Goal: Contribute content: Add original content to the website for others to see

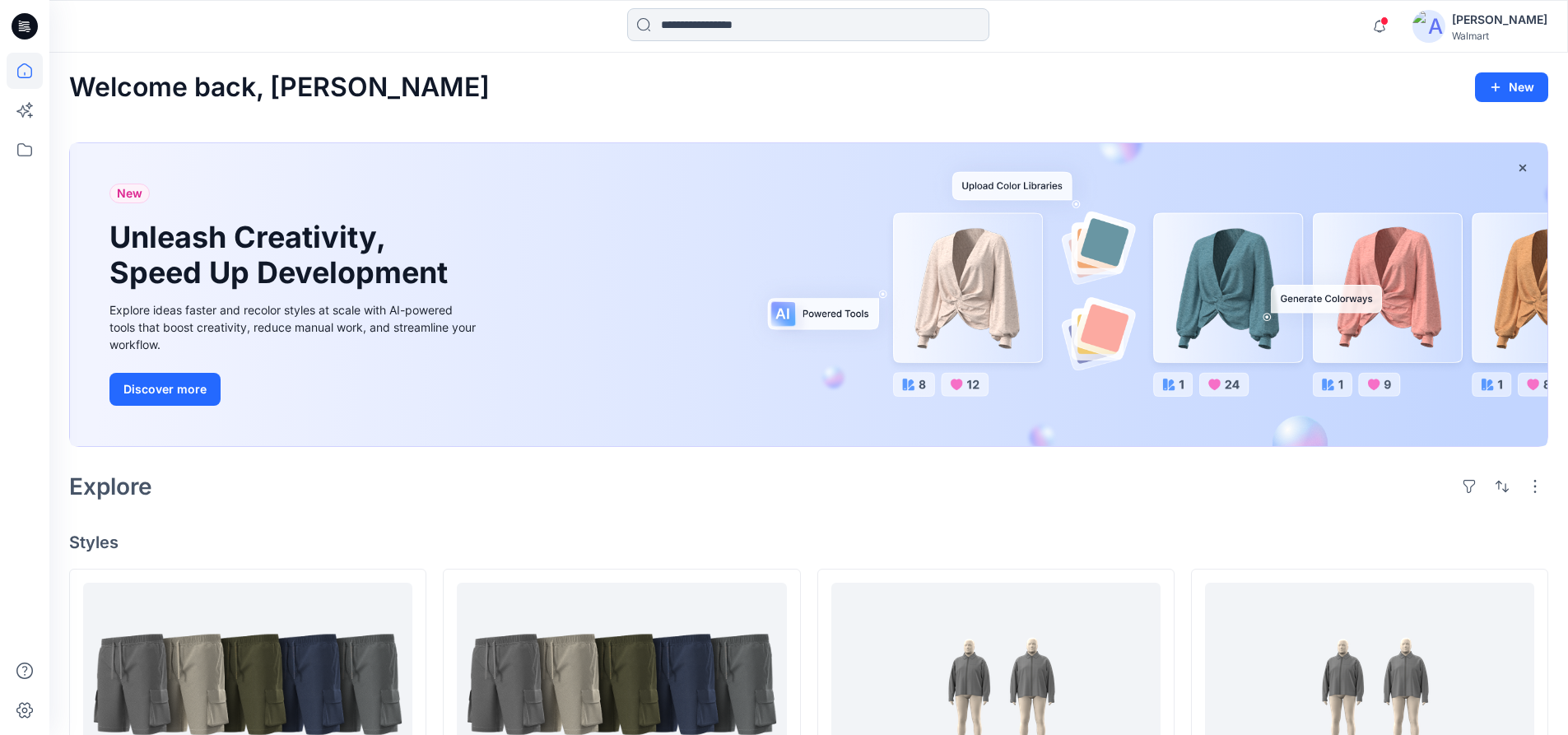
click at [759, 30] on input at bounding box center [808, 25] width 362 height 33
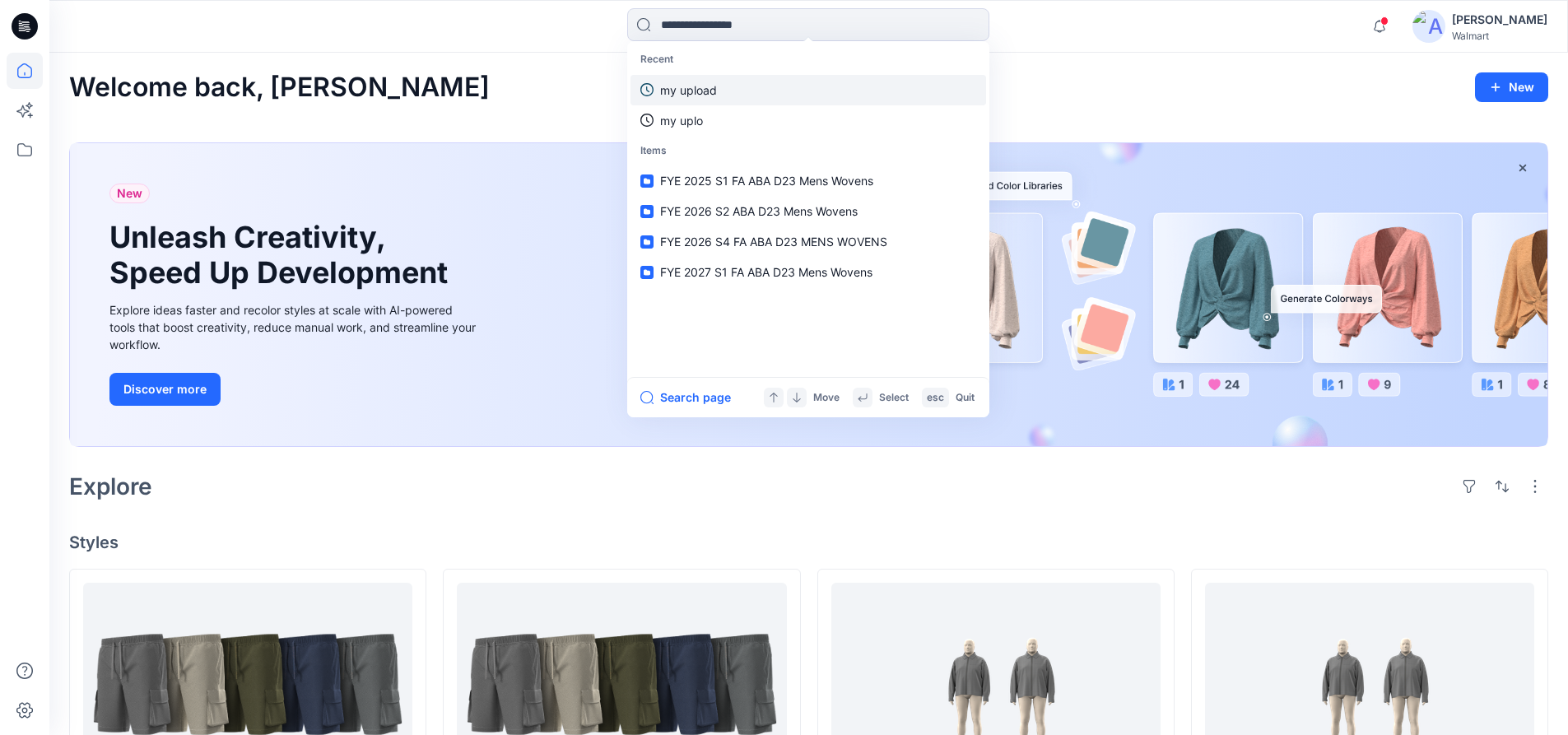
click at [698, 103] on link "my upload" at bounding box center [808, 90] width 355 height 31
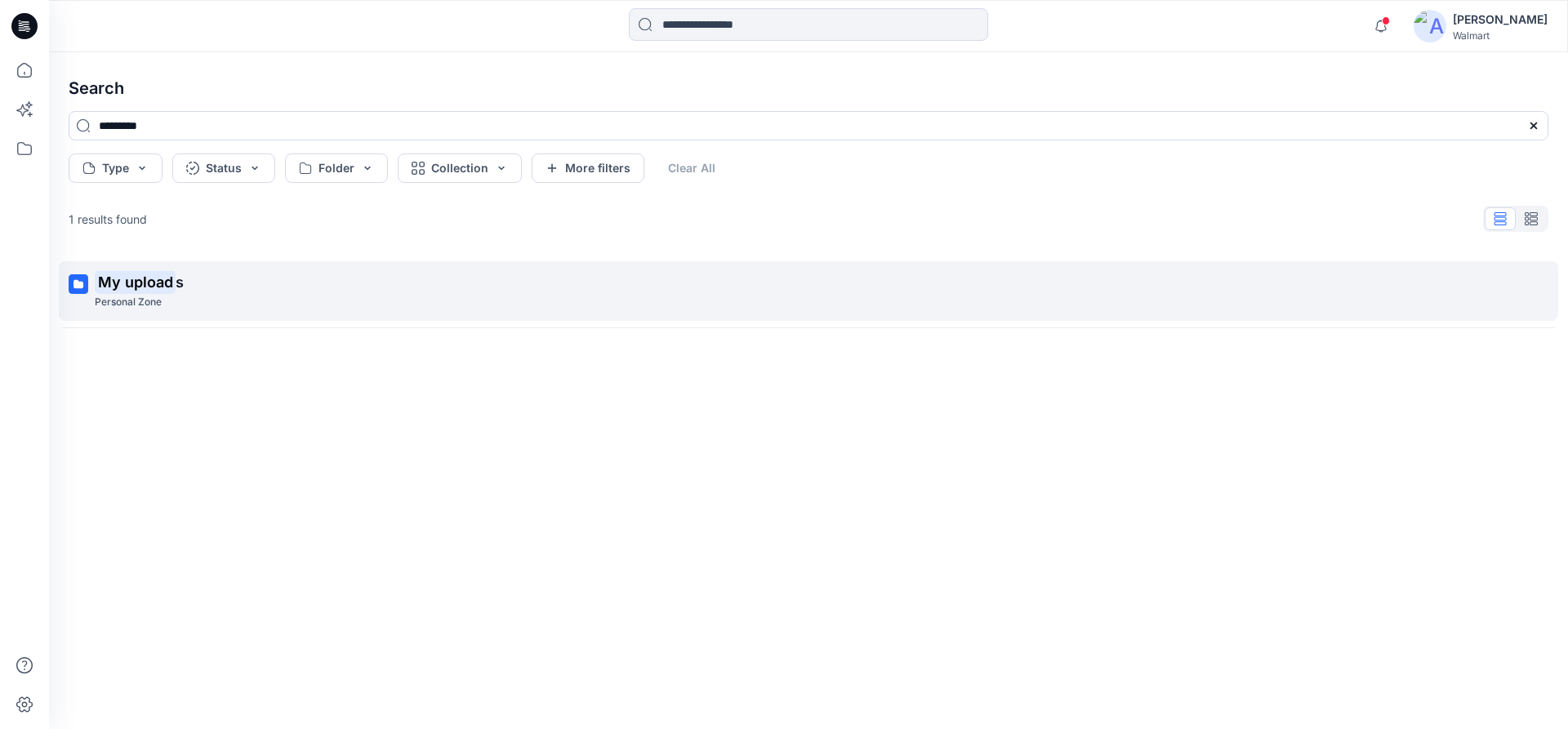
click at [201, 291] on p "My upload s" at bounding box center [807, 282] width 1425 height 23
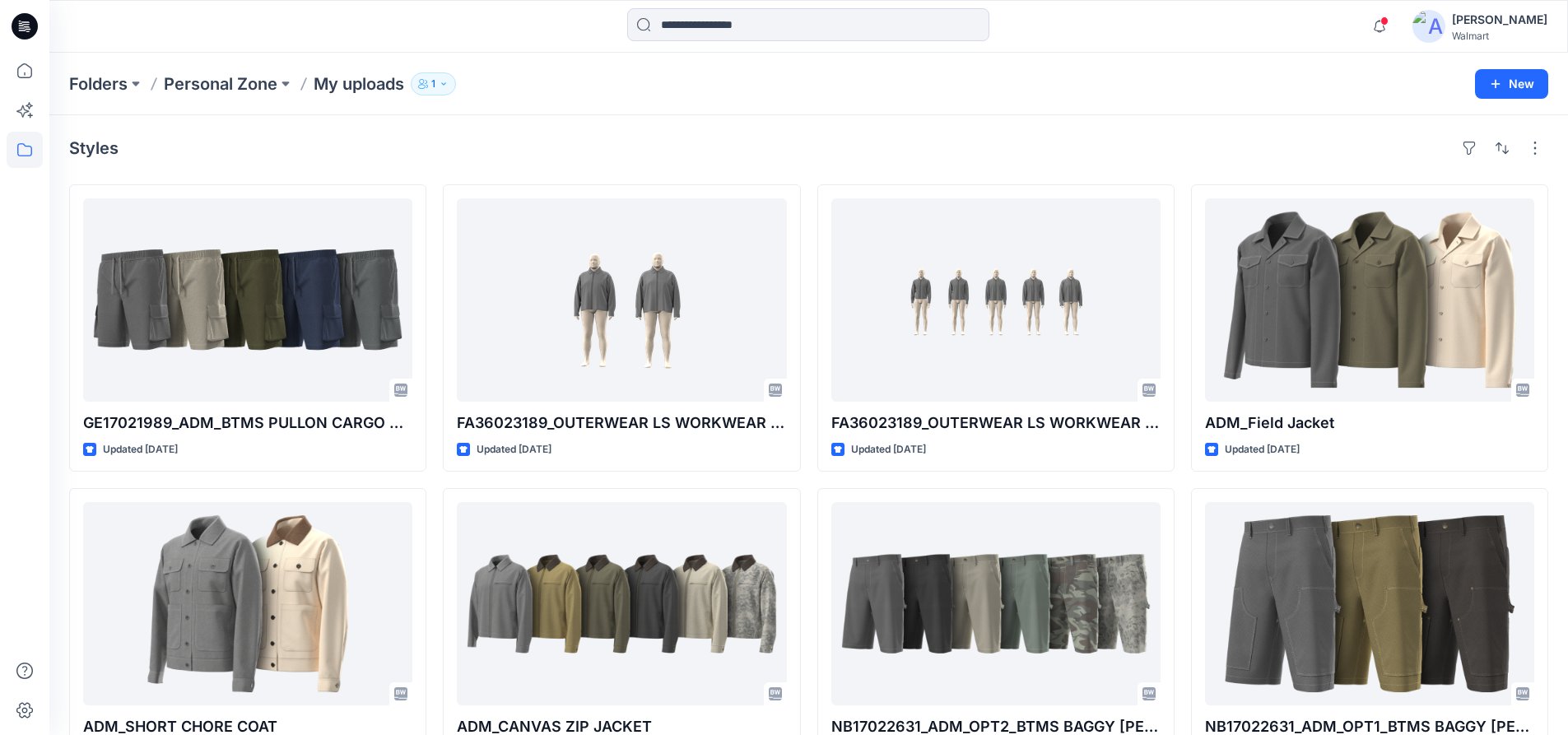
click at [19, 29] on icon at bounding box center [24, 26] width 26 height 26
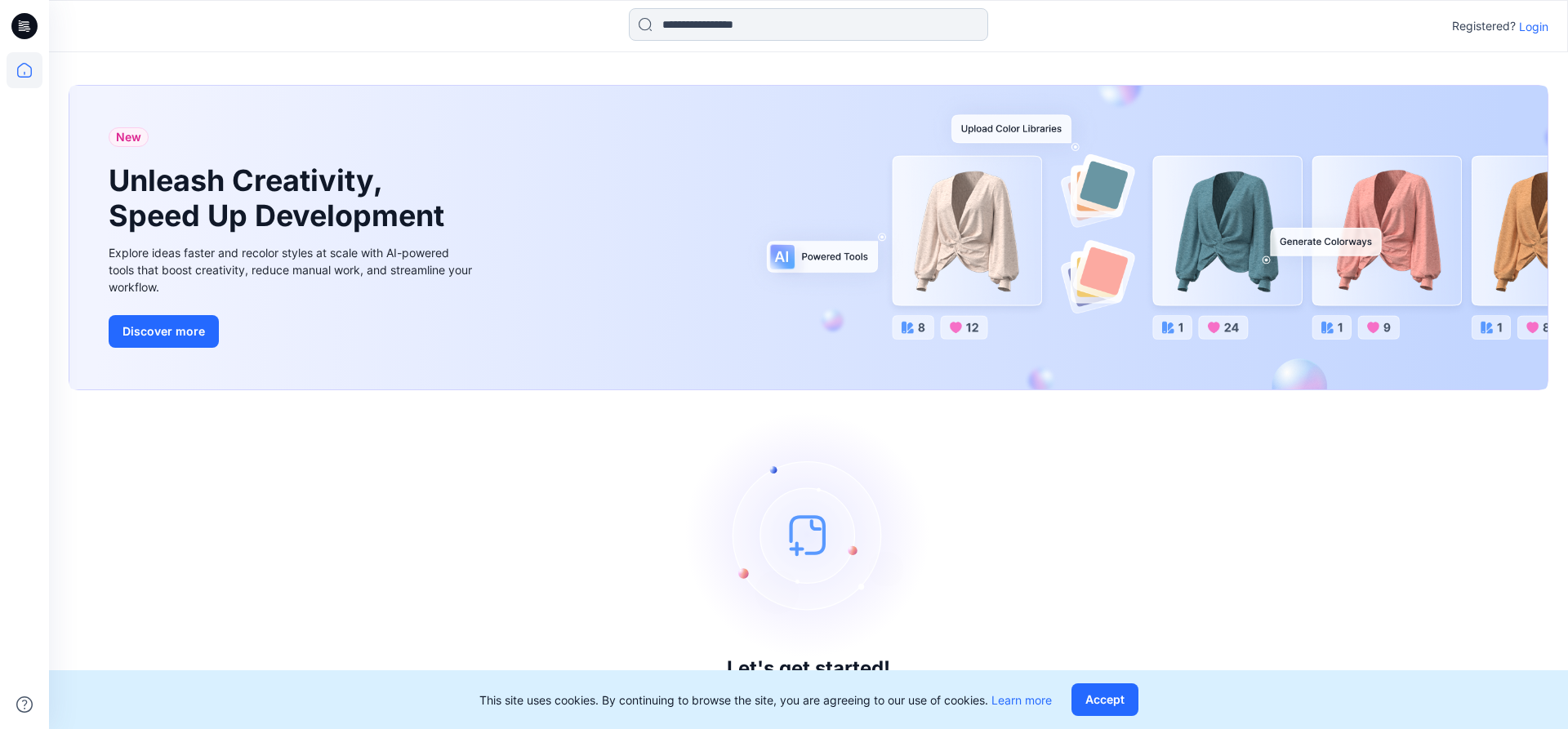
click at [822, 33] on input at bounding box center [808, 25] width 359 height 33
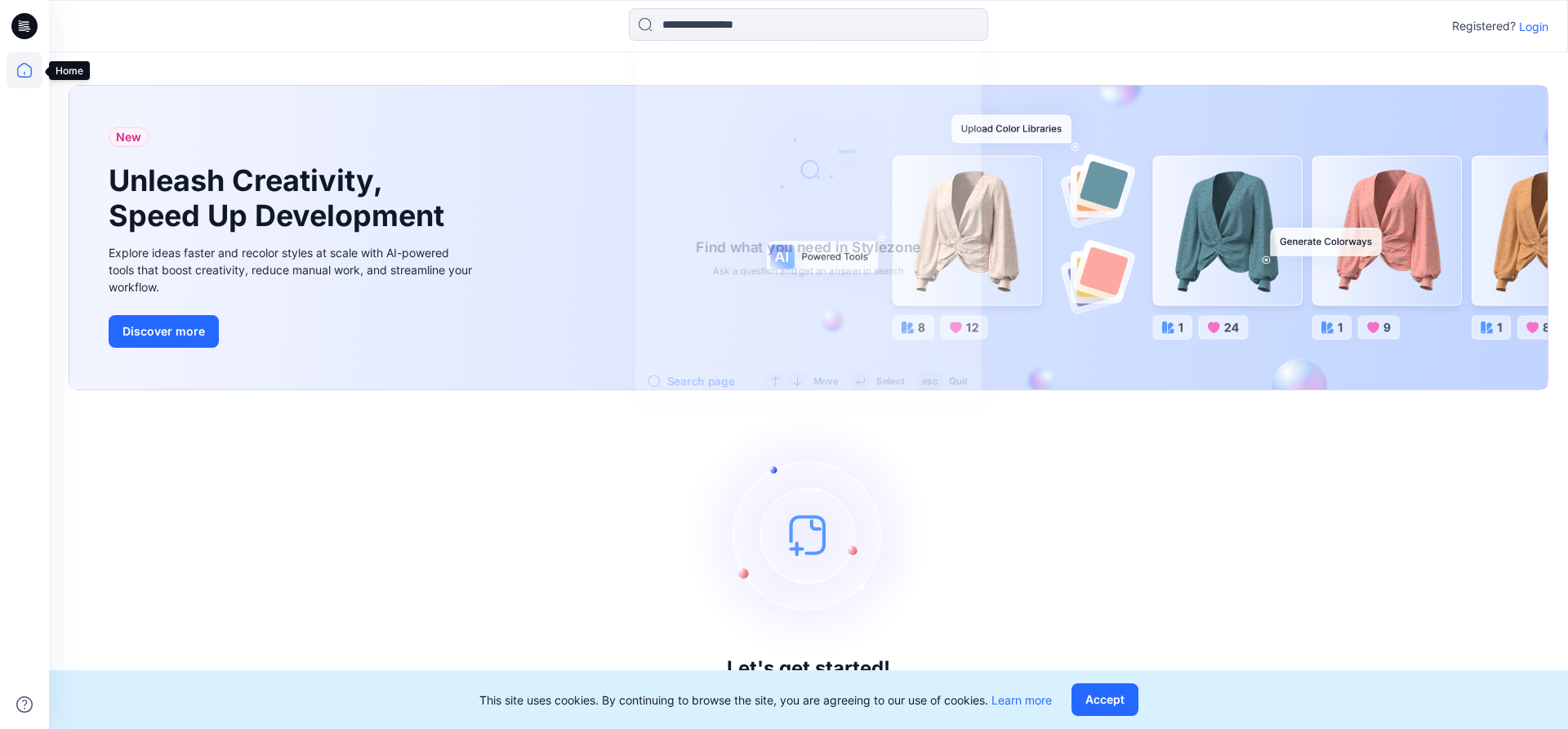
click at [9, 70] on icon at bounding box center [24, 70] width 36 height 36
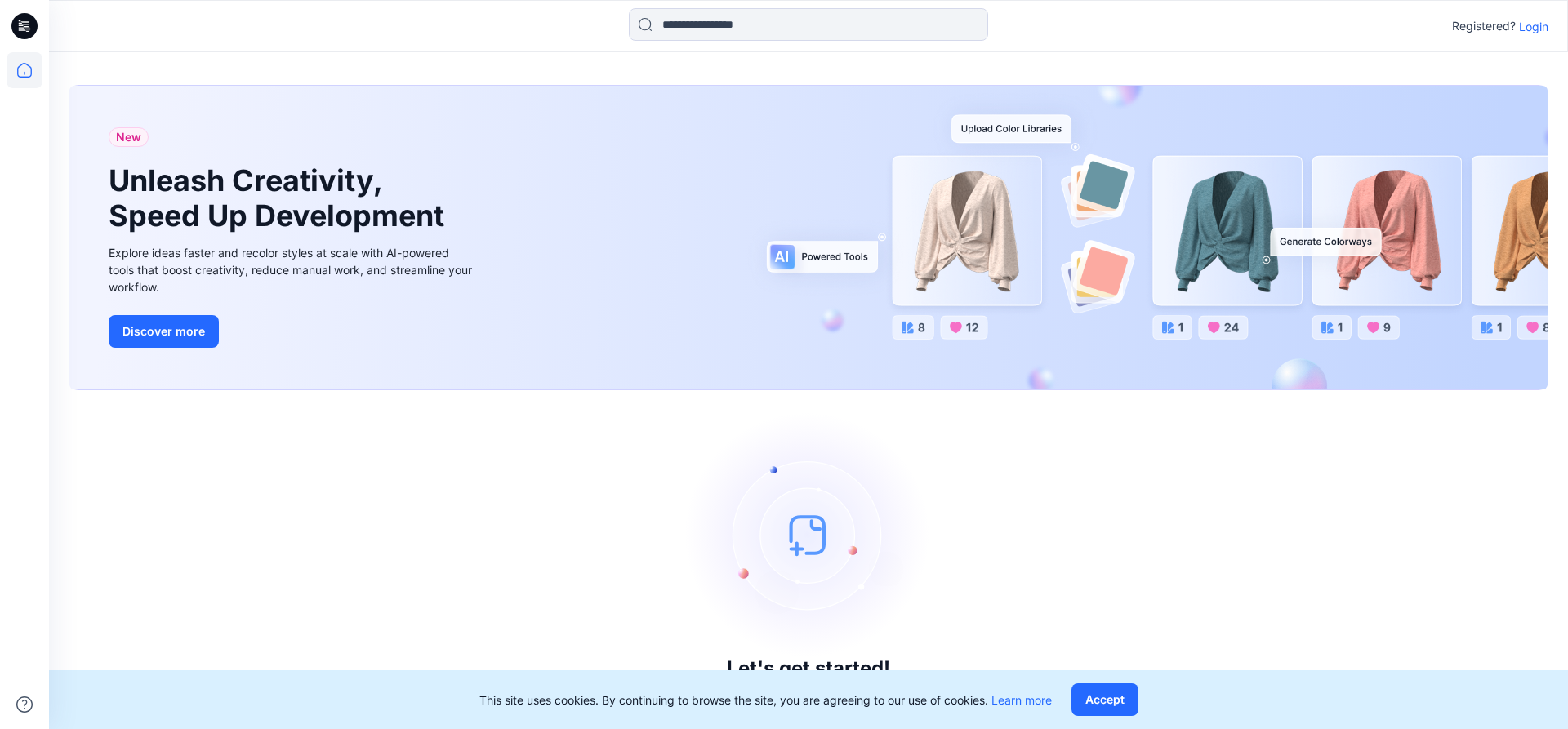
click at [1545, 28] on p "Login" at bounding box center [1534, 27] width 29 height 17
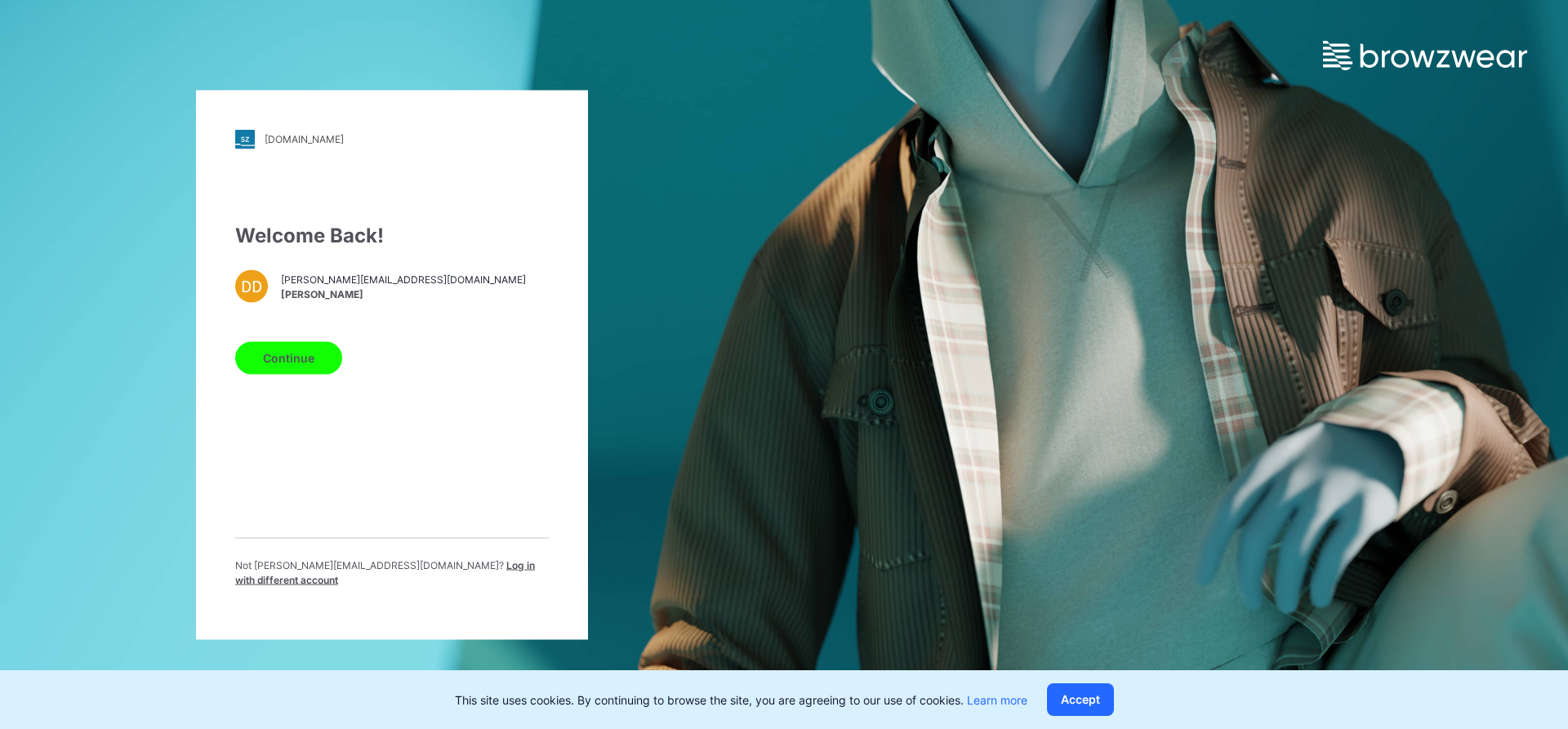
click at [306, 373] on button "Continue" at bounding box center [288, 358] width 107 height 33
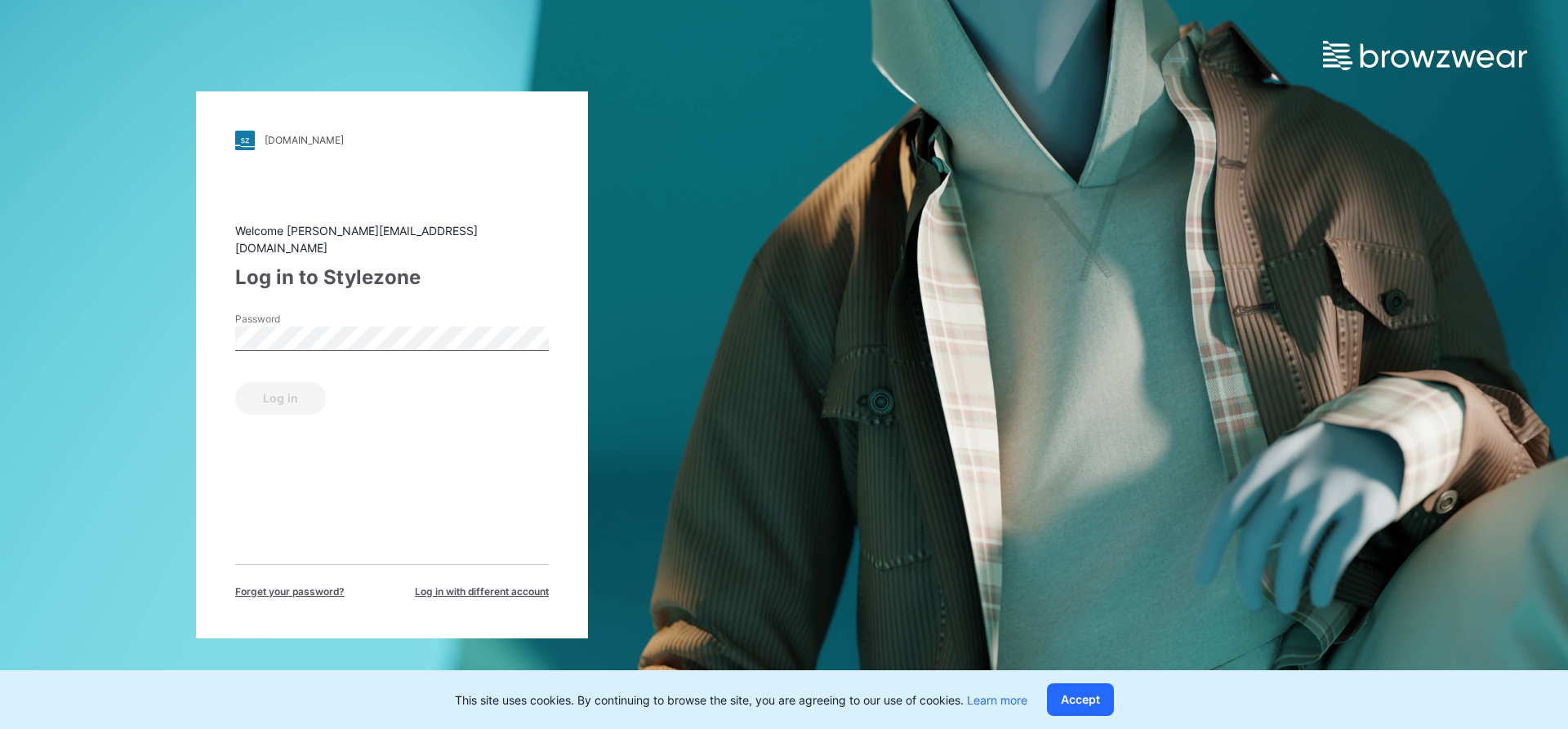
click at [306, 344] on div "Password" at bounding box center [391, 336] width 313 height 49
click at [276, 400] on button "Log in" at bounding box center [280, 398] width 91 height 33
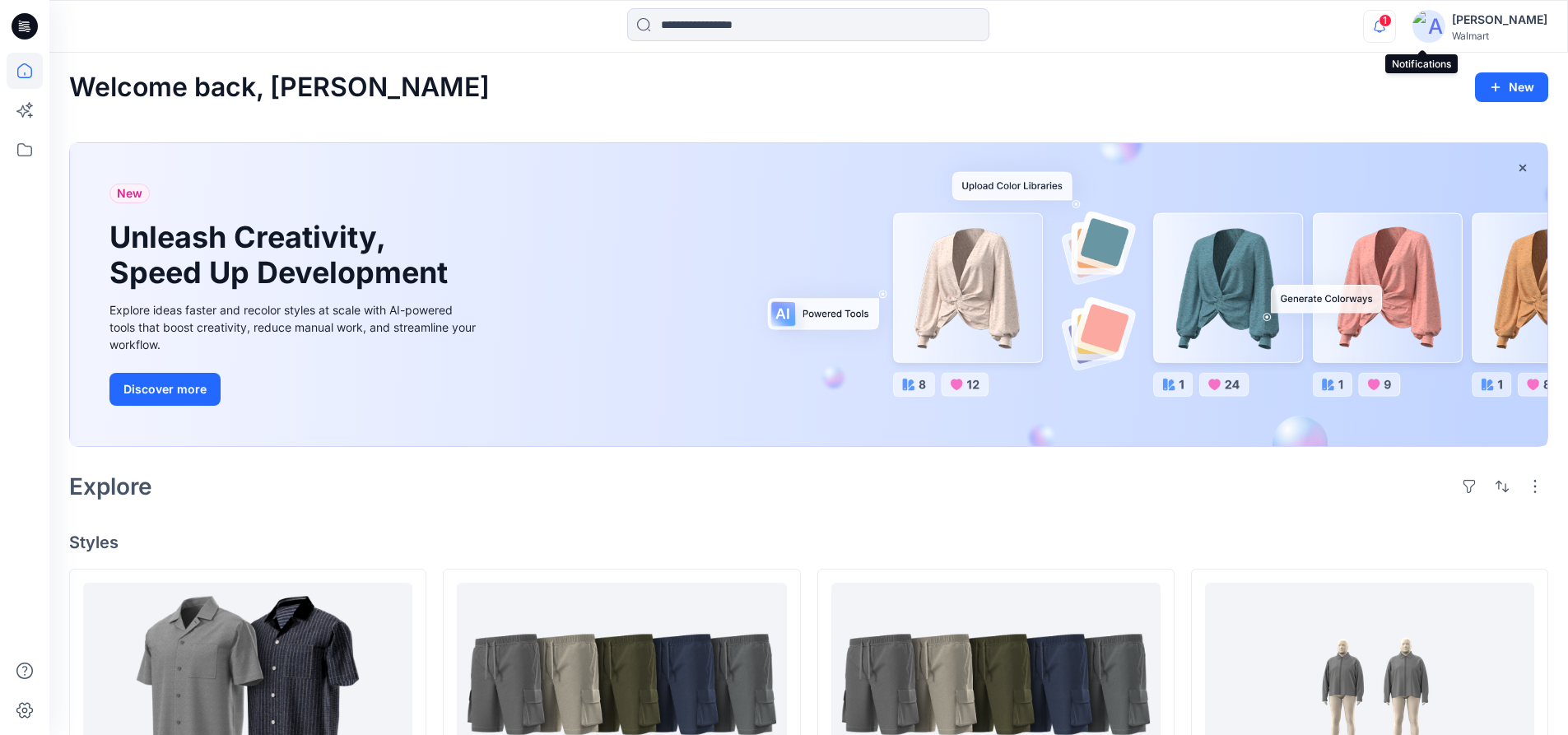
click at [1395, 27] on icon "button" at bounding box center [1379, 27] width 31 height 33
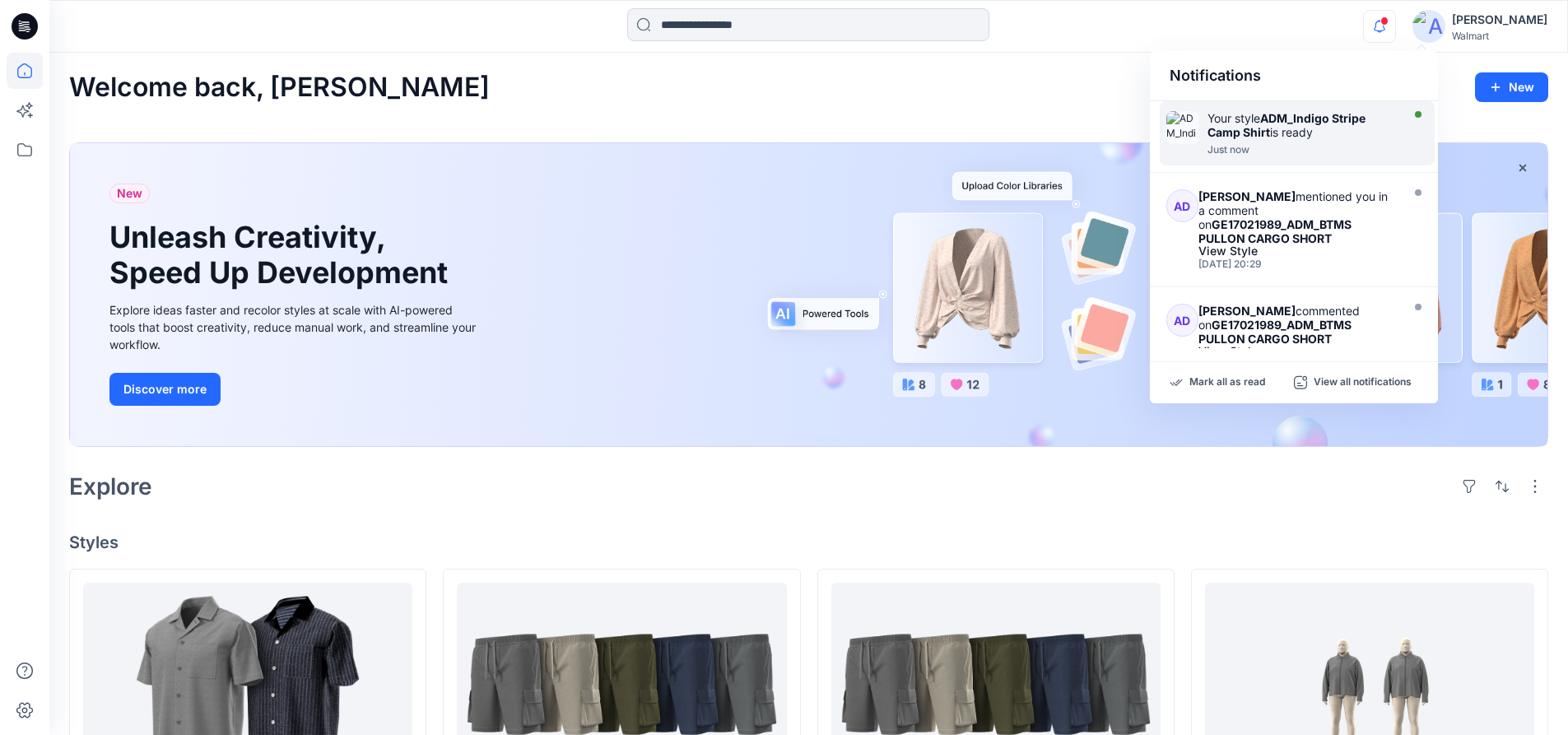
click at [1271, 152] on div "Just now" at bounding box center [1302, 150] width 190 height 11
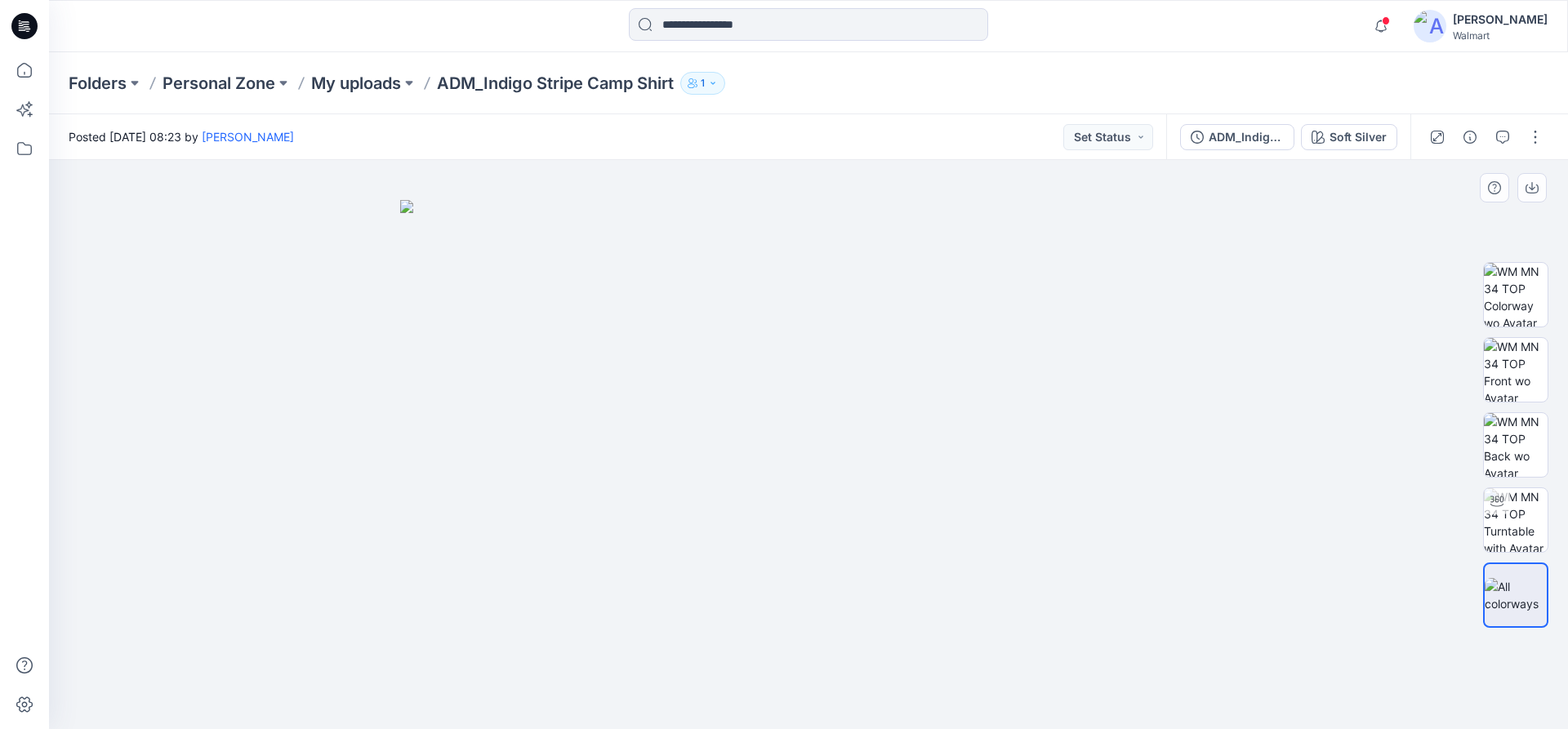
click at [977, 311] on img at bounding box center [808, 465] width 817 height 530
click at [983, 288] on img at bounding box center [808, 465] width 817 height 530
click at [1509, 611] on img at bounding box center [1517, 595] width 62 height 34
click at [1538, 138] on button "button" at bounding box center [1536, 137] width 26 height 26
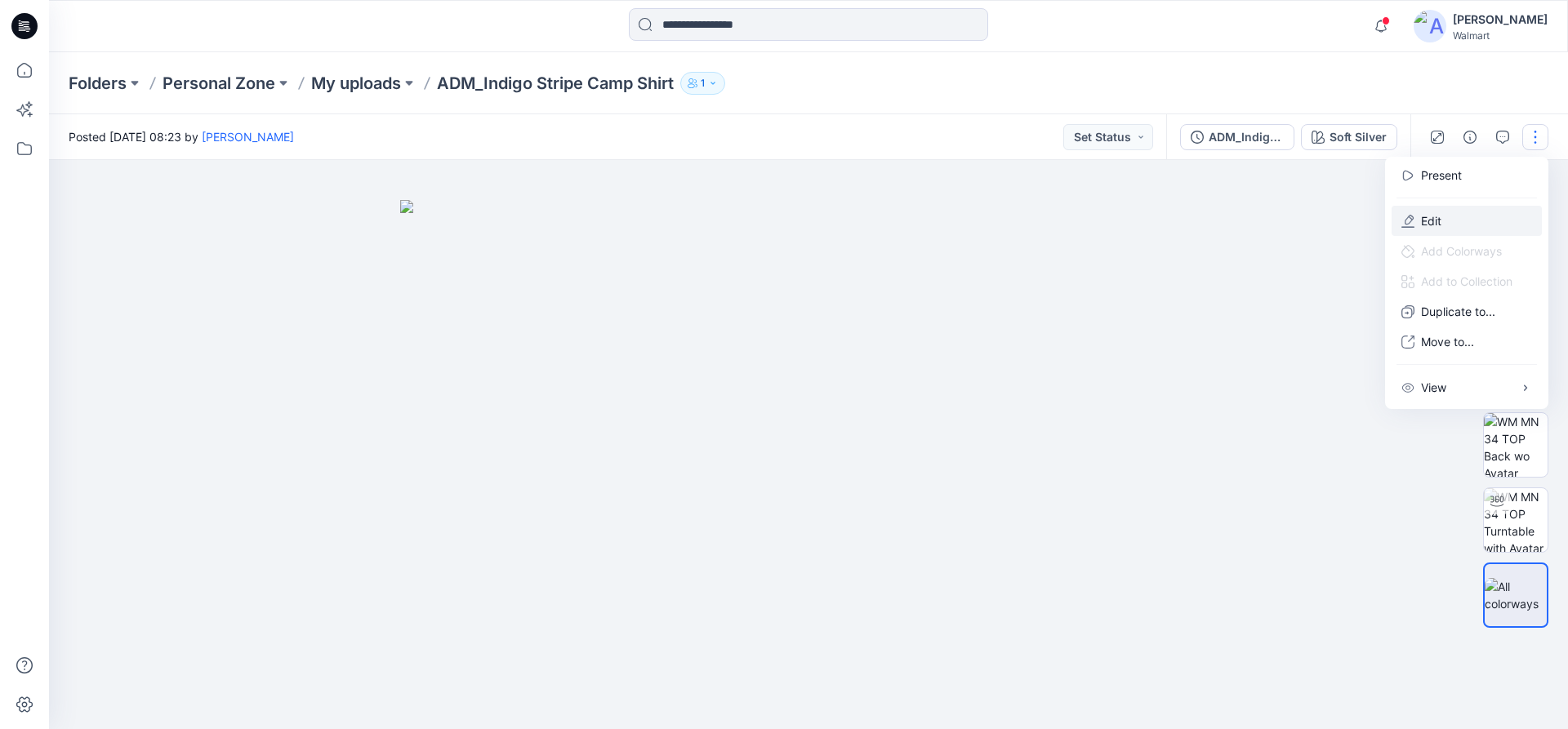
click at [1468, 224] on button "Edit" at bounding box center [1467, 220] width 151 height 30
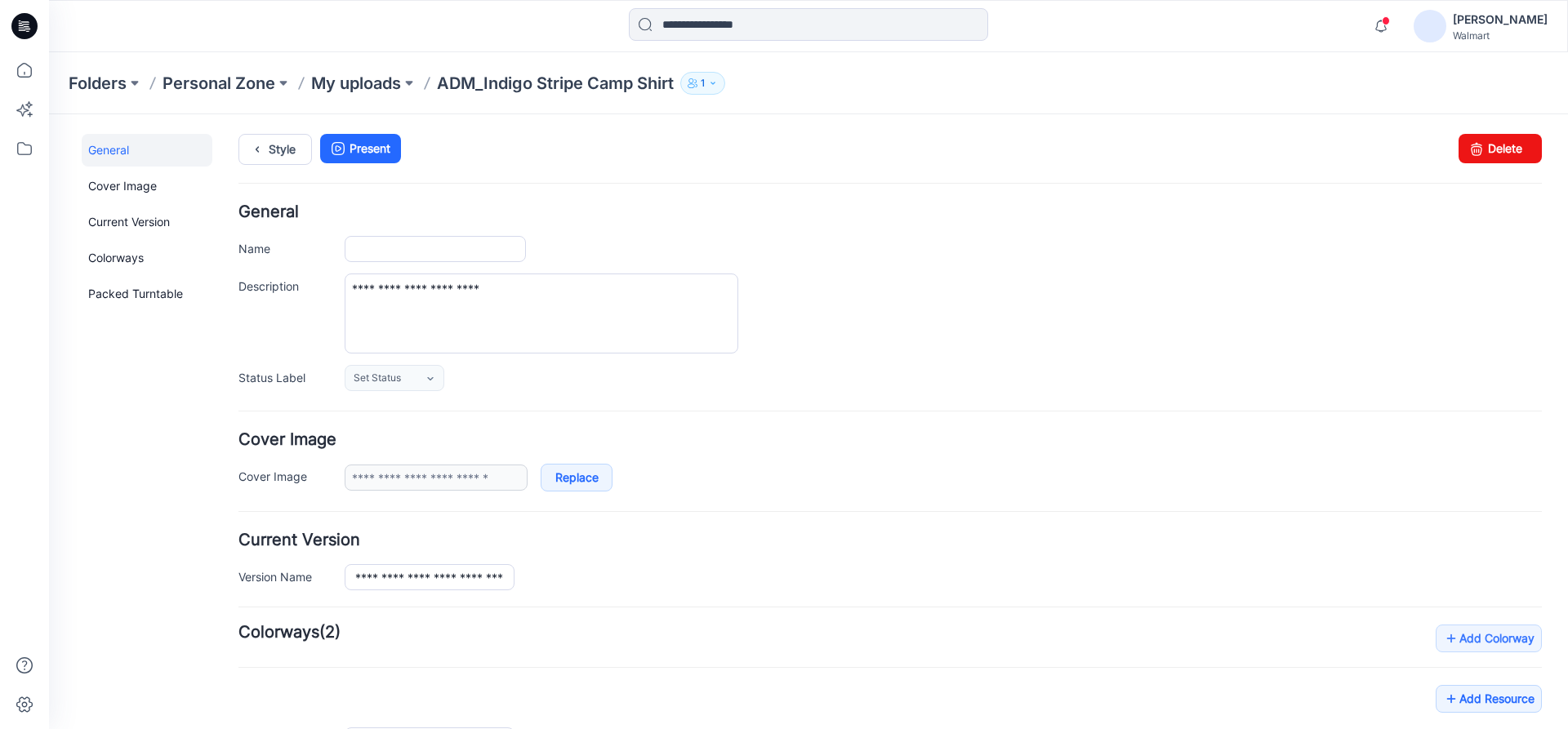
type input "**********"
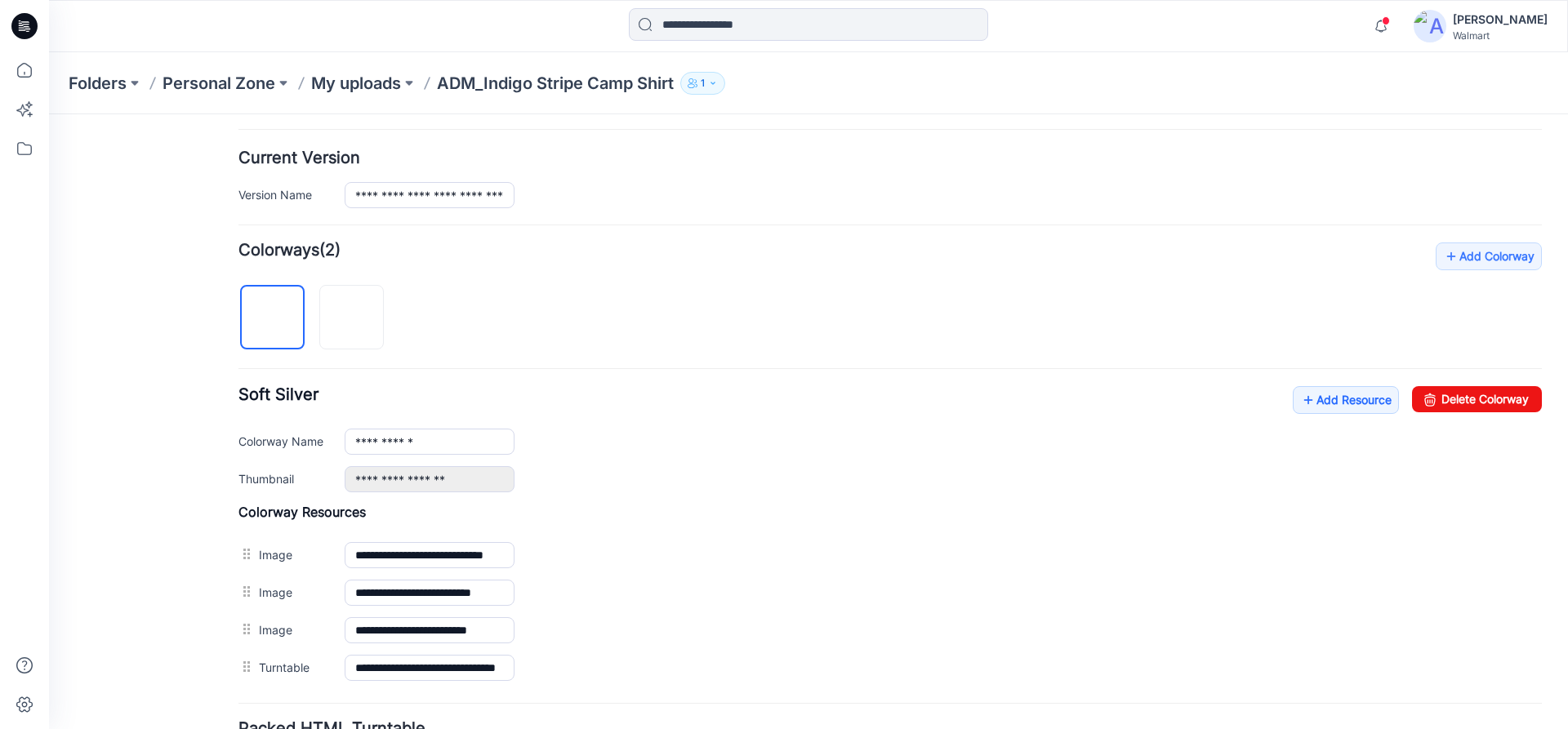
scroll to position [409, 0]
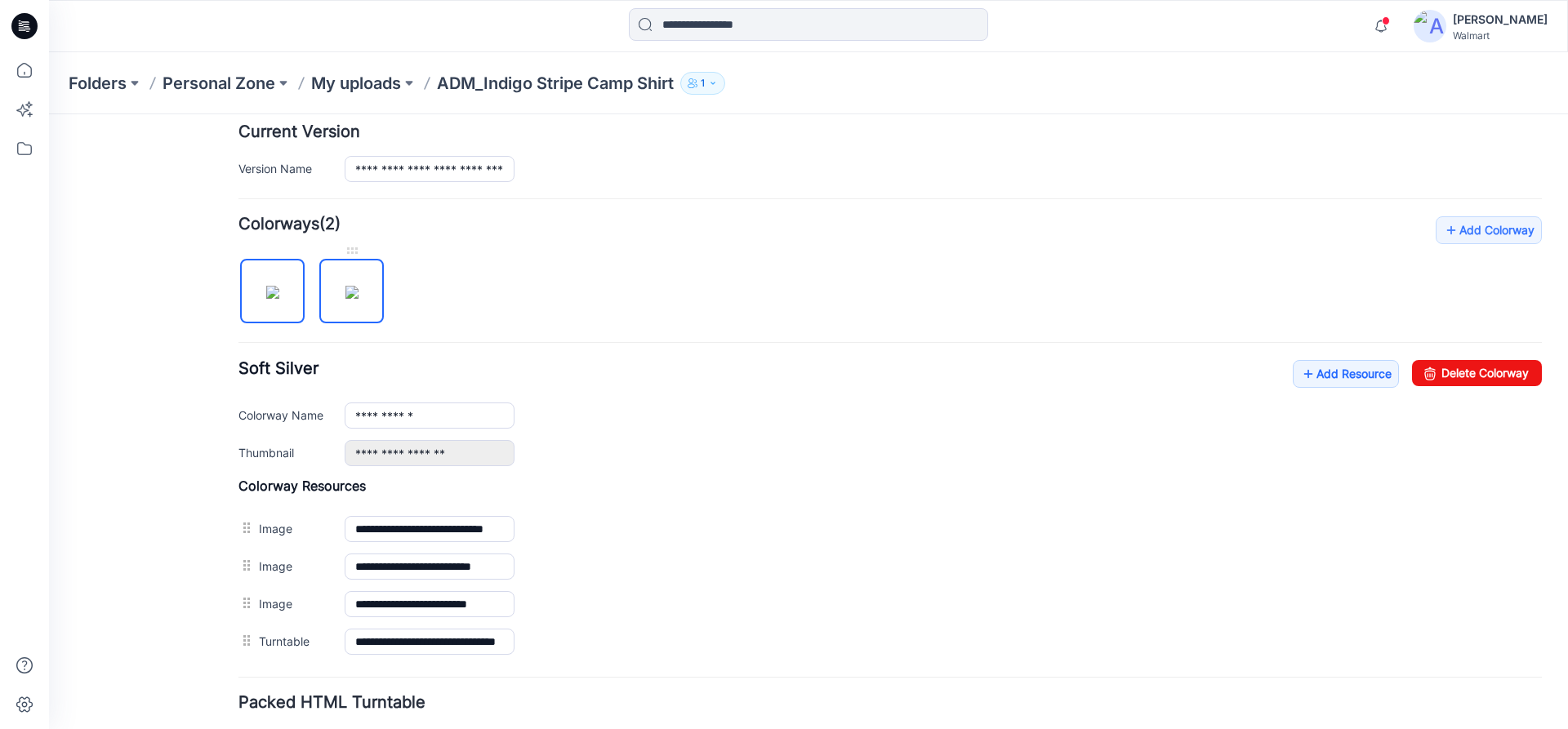
click at [358, 297] on img at bounding box center [352, 292] width 13 height 13
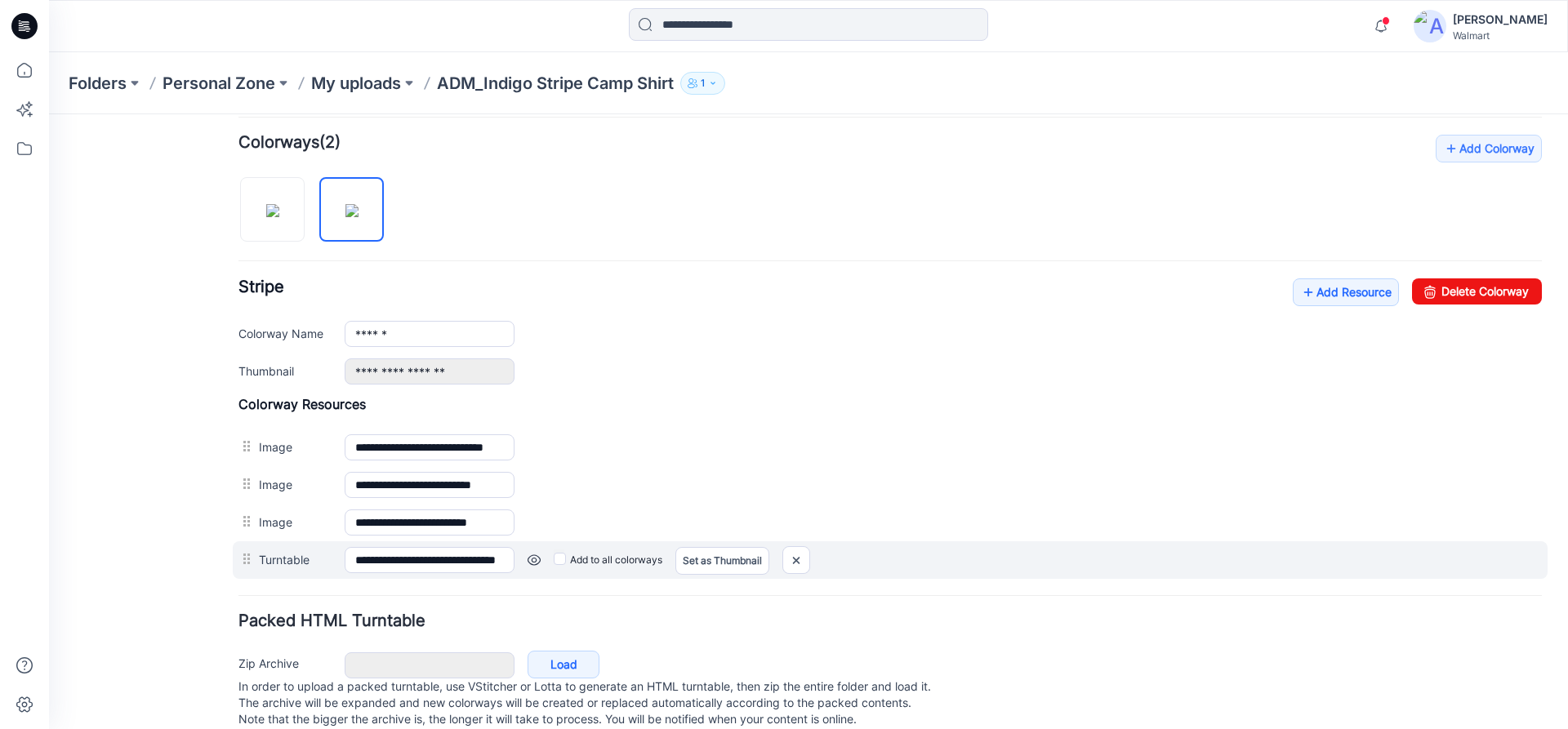
click at [49, 114] on link at bounding box center [49, 114] width 0 height 0
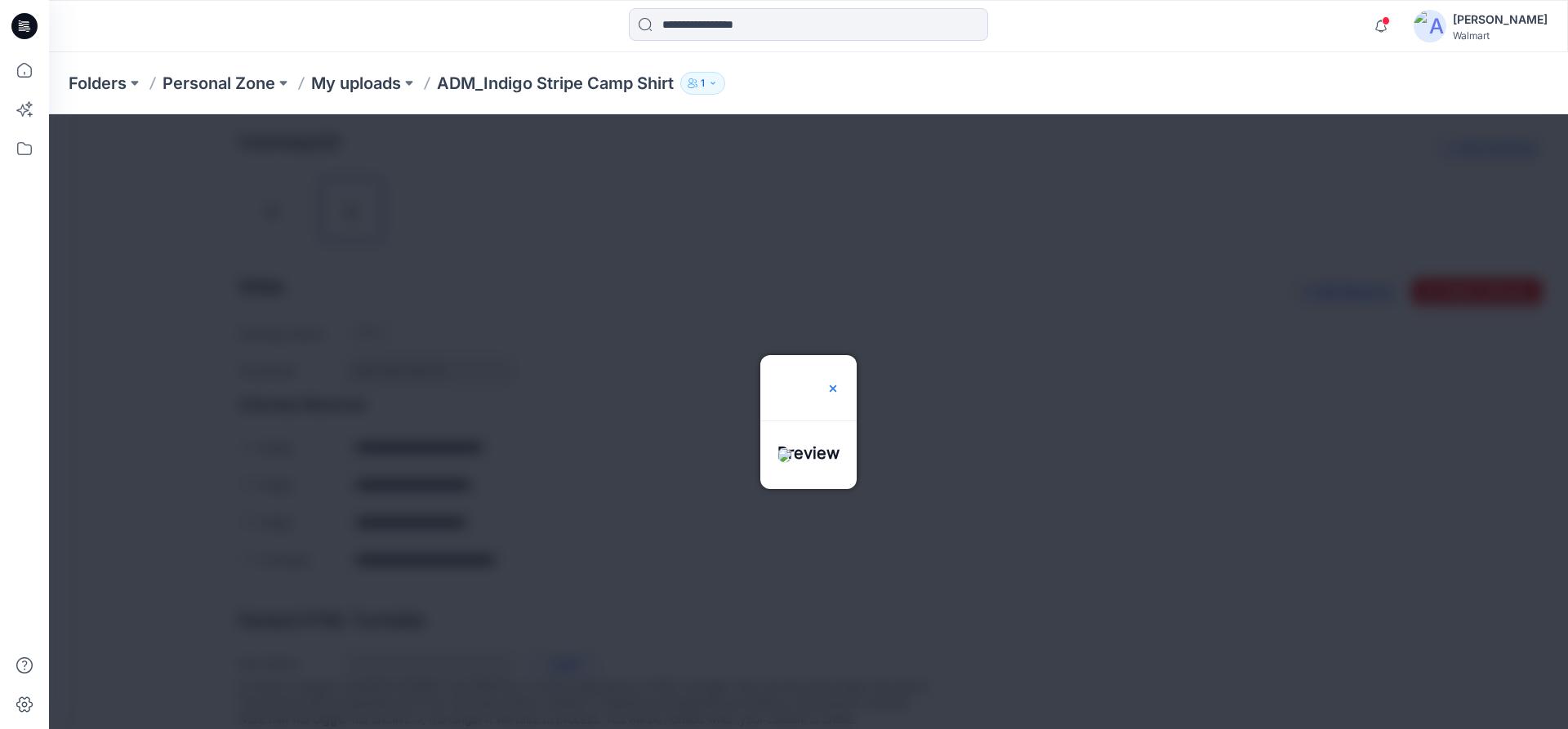
click at [840, 355] on div at bounding box center [833, 387] width 13 height 65
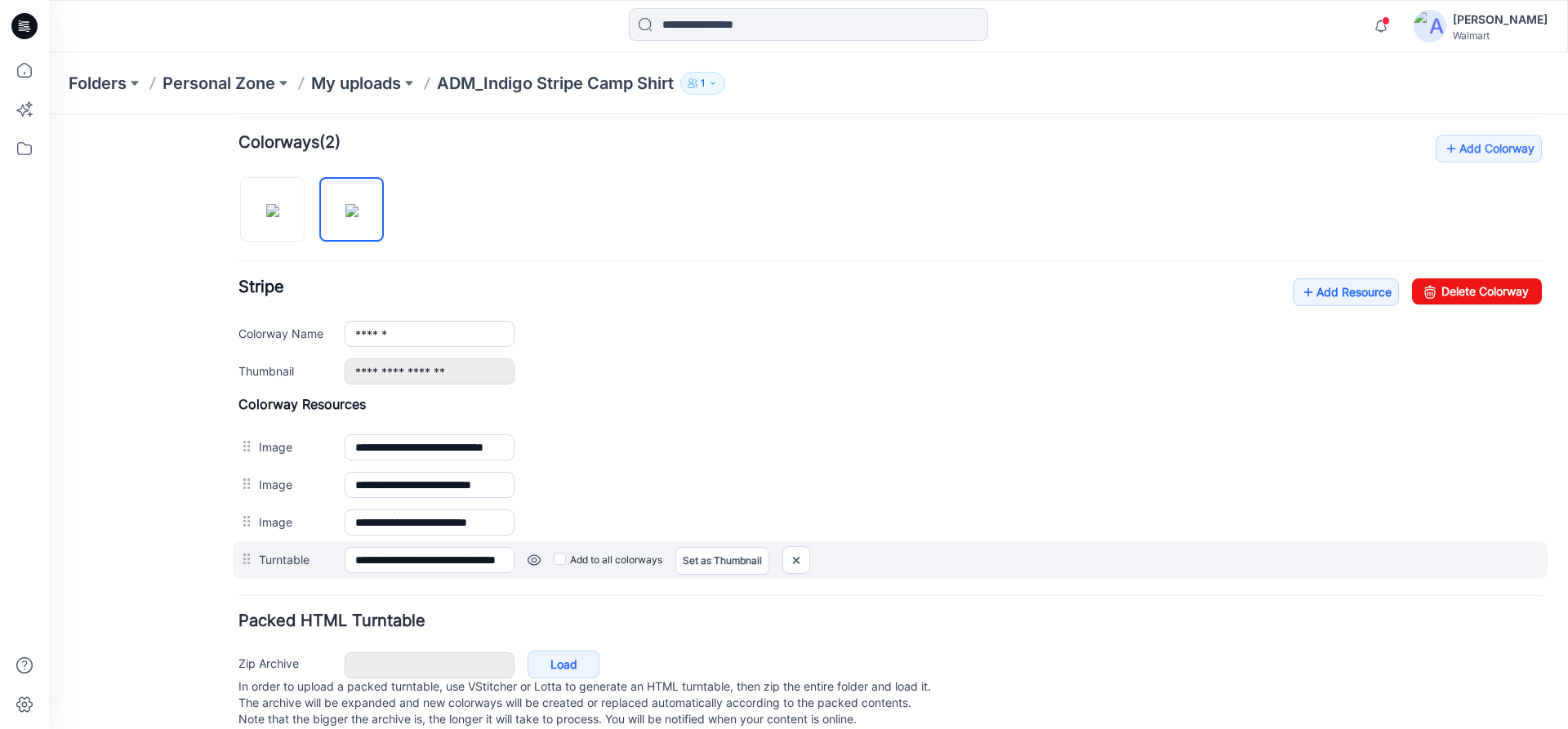
click at [49, 114] on link at bounding box center [49, 114] width 0 height 0
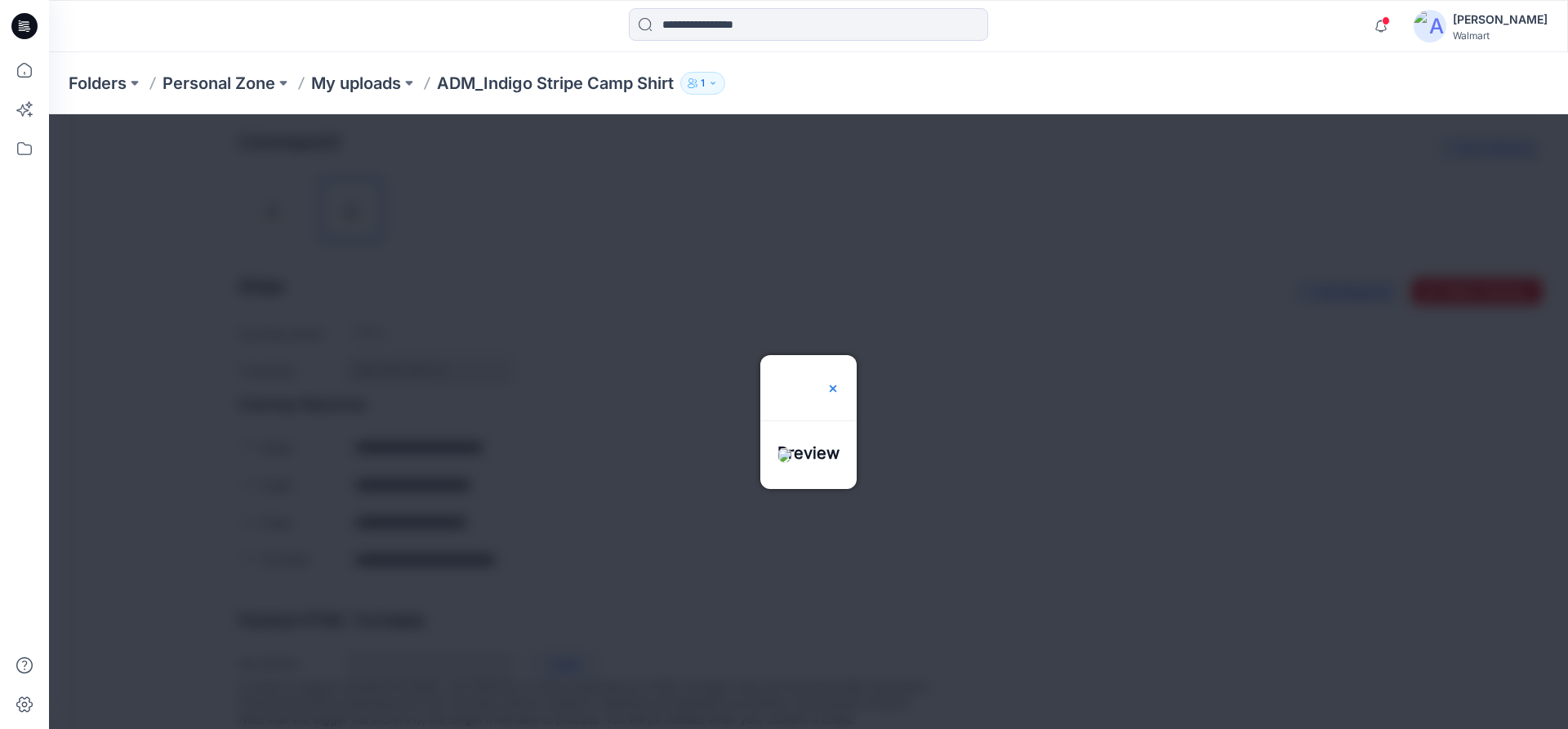
click at [840, 382] on img at bounding box center [833, 388] width 13 height 13
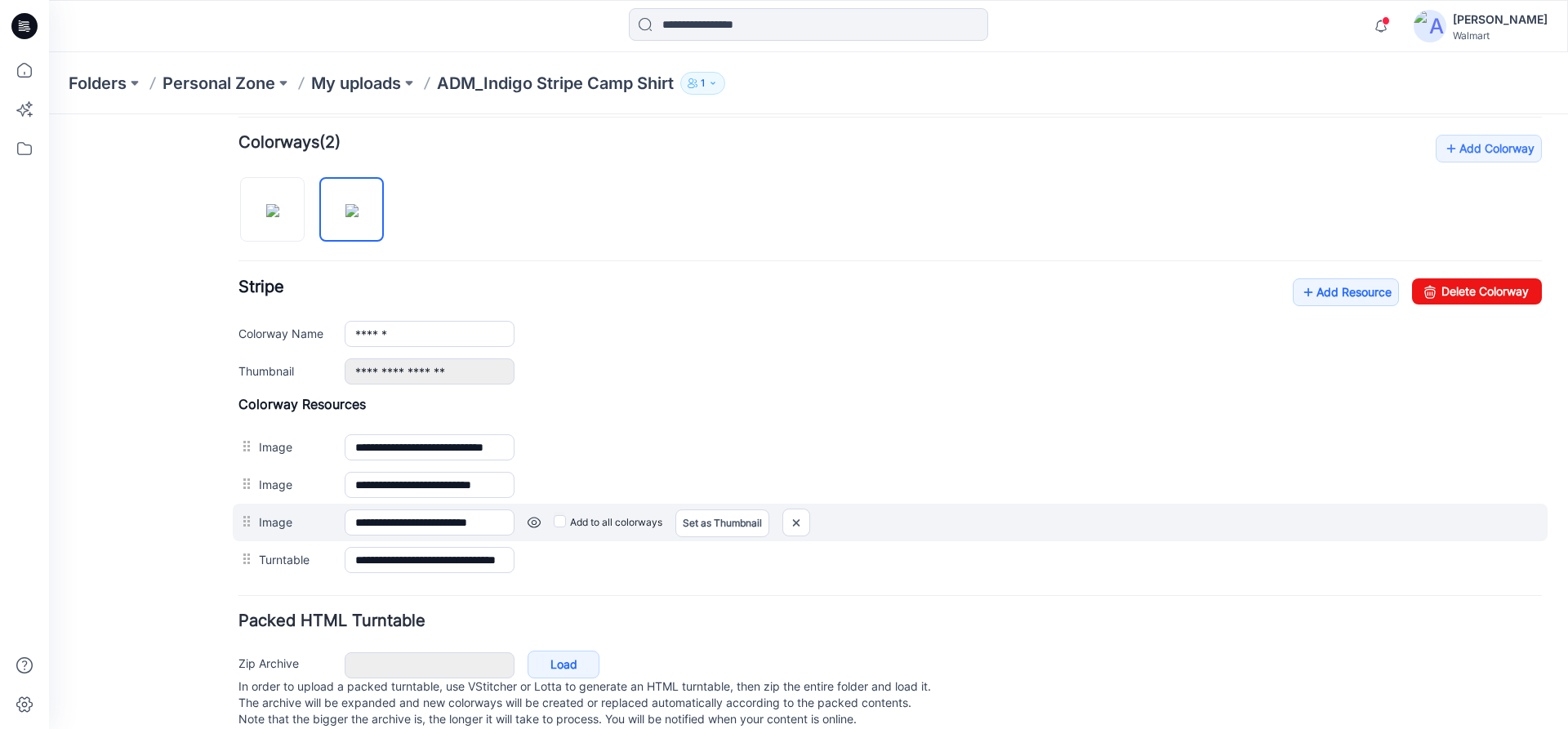
click at [49, 114] on link at bounding box center [49, 114] width 0 height 0
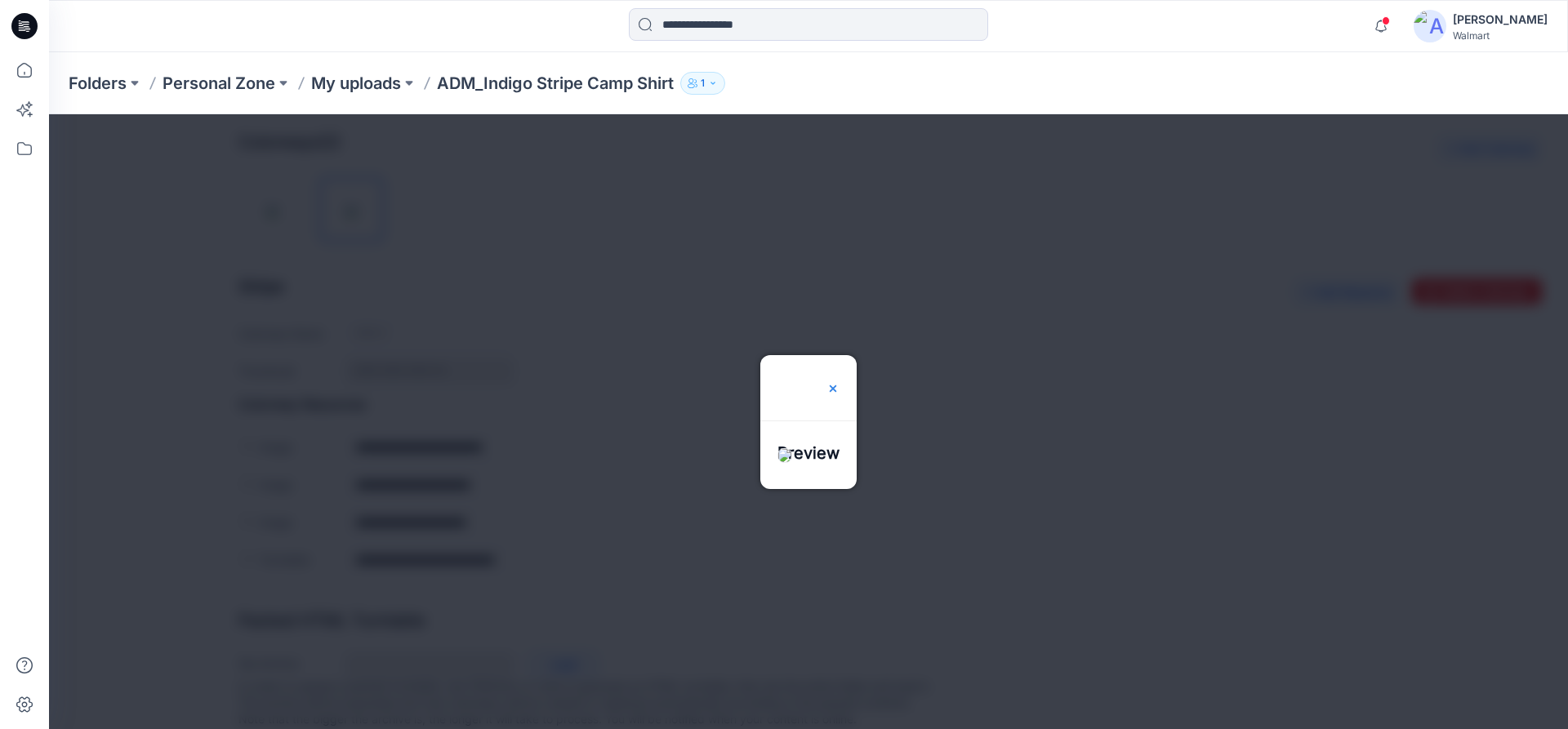
click at [840, 382] on img at bounding box center [833, 388] width 13 height 13
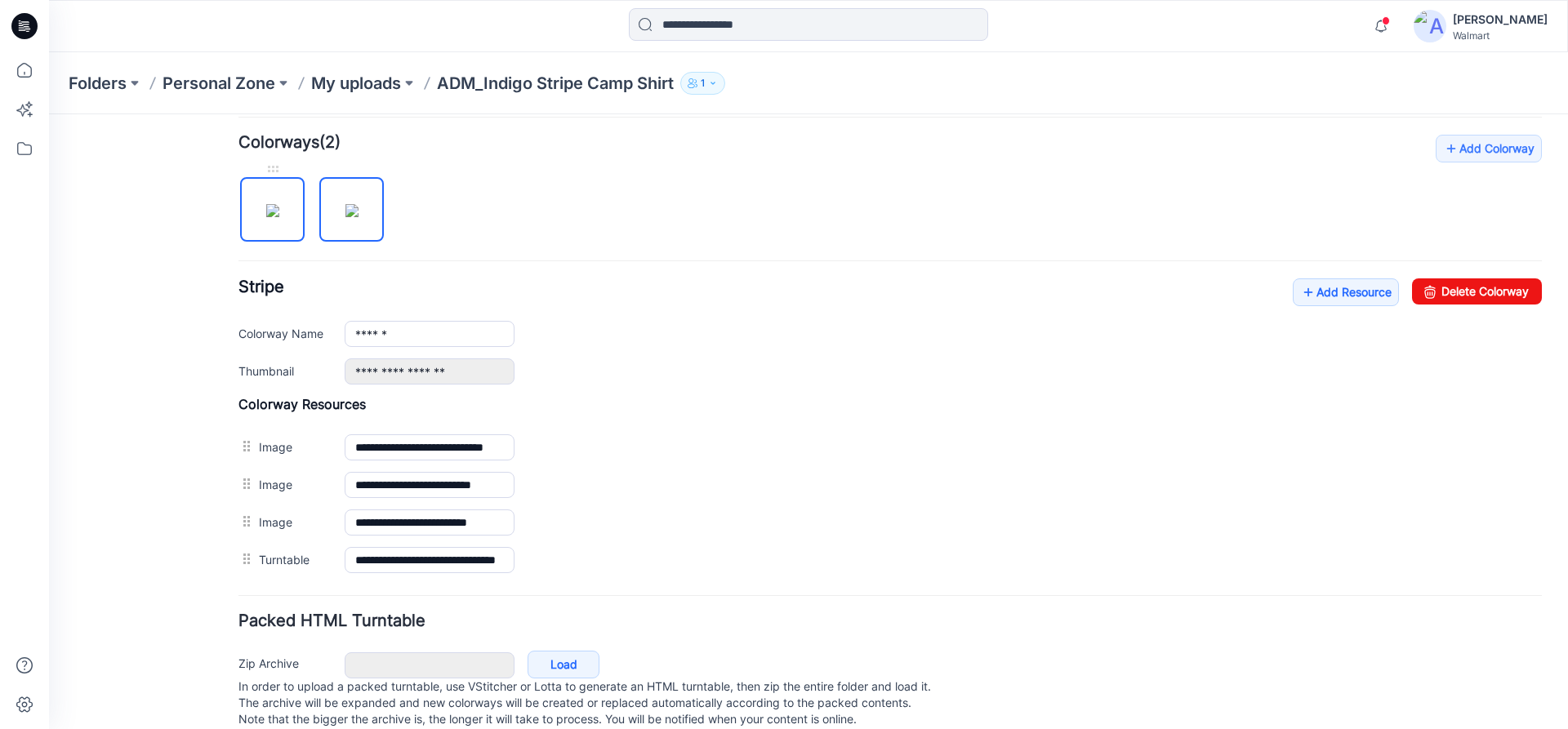
click at [279, 218] on img at bounding box center [273, 210] width 13 height 13
click at [358, 204] on img at bounding box center [352, 210] width 13 height 13
type input "******"
drag, startPoint x: 931, startPoint y: 231, endPoint x: 919, endPoint y: 221, distance: 15.6
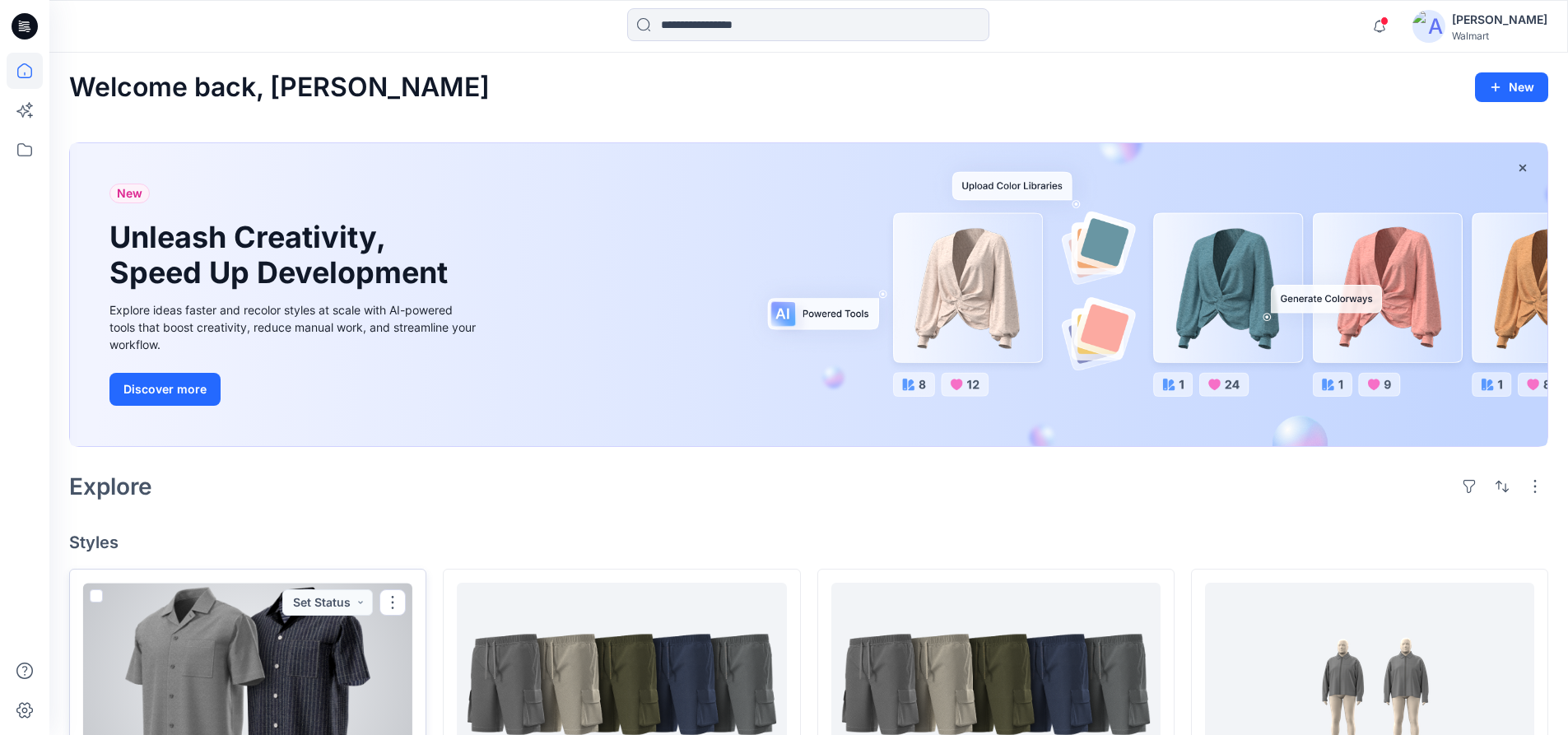
click at [270, 676] on div at bounding box center [248, 685] width 330 height 204
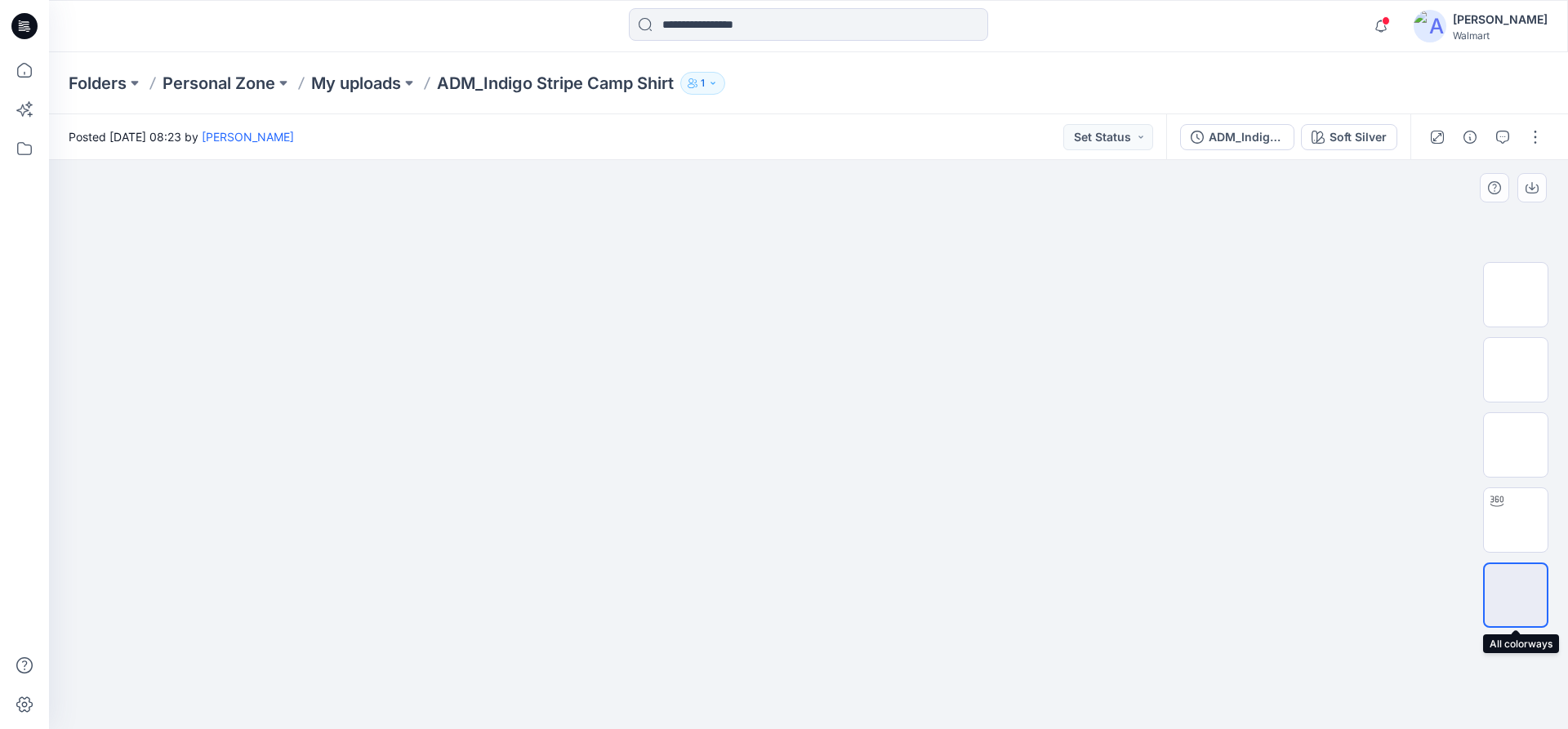
click at [1516, 595] on img at bounding box center [1516, 595] width 0 height 0
click at [1516, 520] on img at bounding box center [1516, 520] width 0 height 0
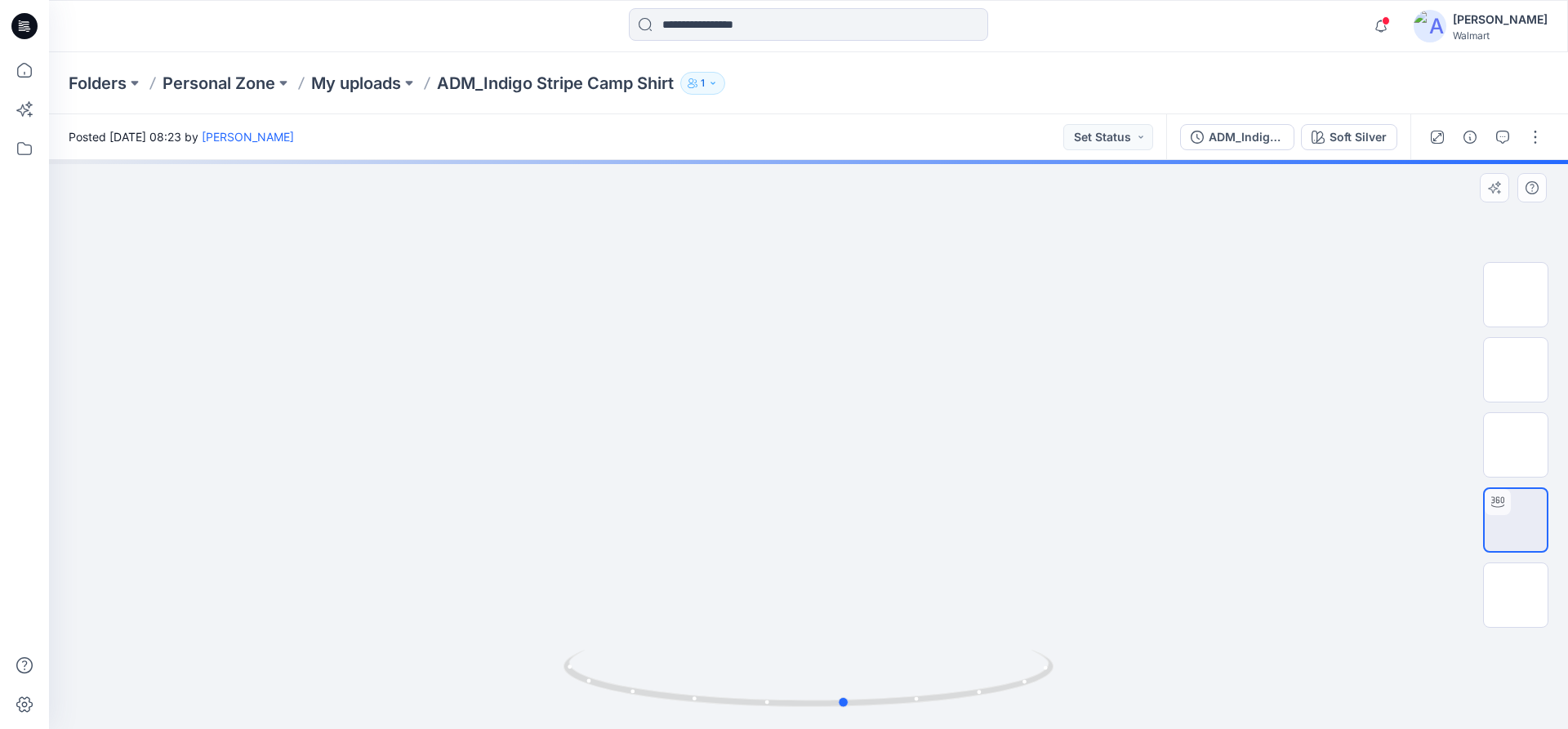
drag, startPoint x: 831, startPoint y: 699, endPoint x: 1347, endPoint y: 627, distance: 521.0
click at [1347, 627] on div at bounding box center [808, 444] width 1519 height 569
